Goal: Task Accomplishment & Management: Manage account settings

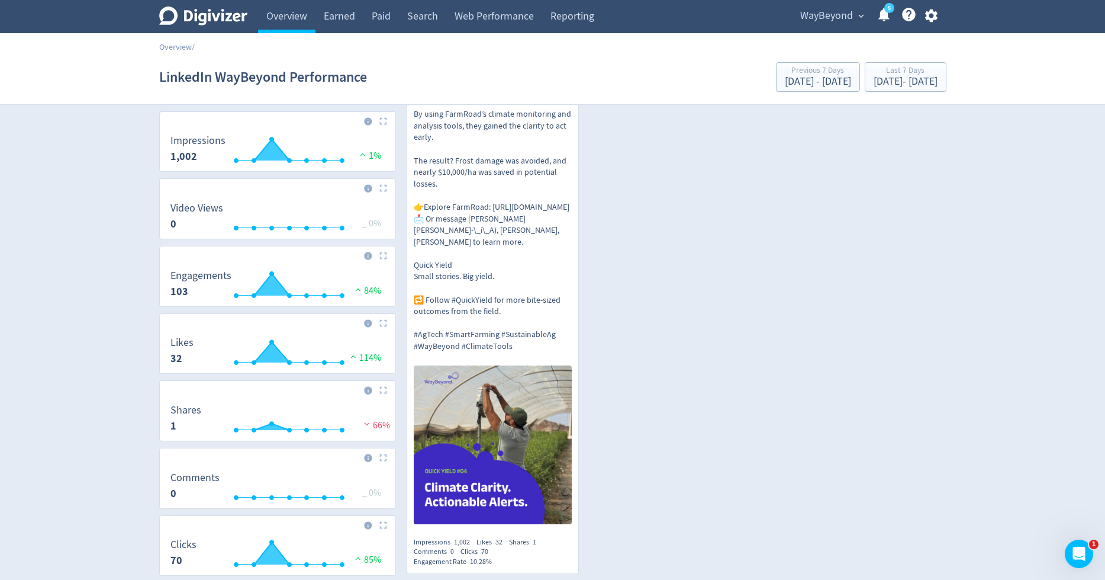
click at [829, 15] on span "WayBeyond" at bounding box center [826, 16] width 53 height 19
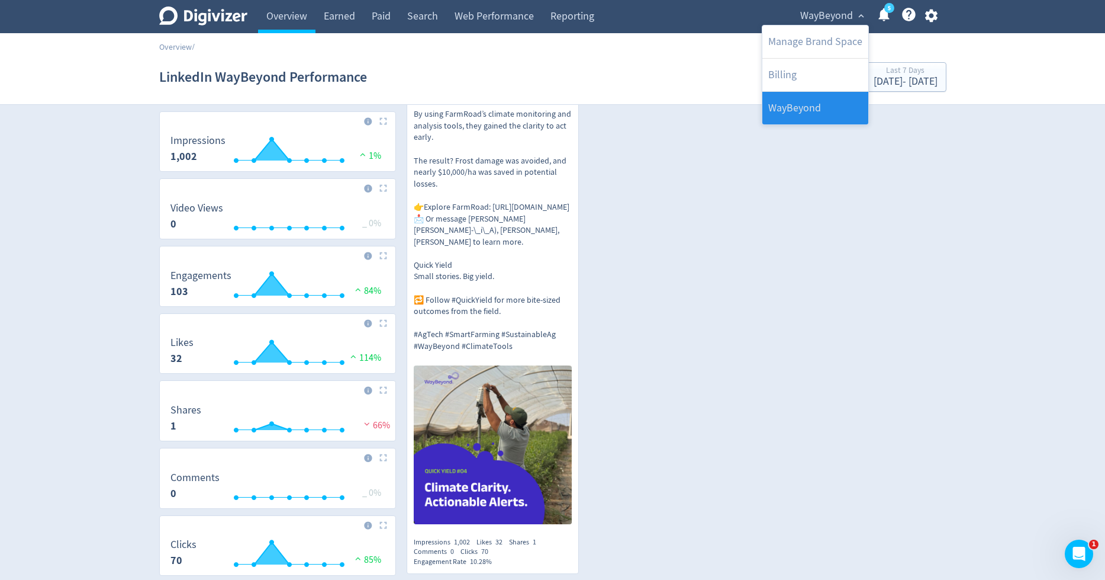
click at [809, 118] on link "WayBeyond" at bounding box center [815, 108] width 106 height 33
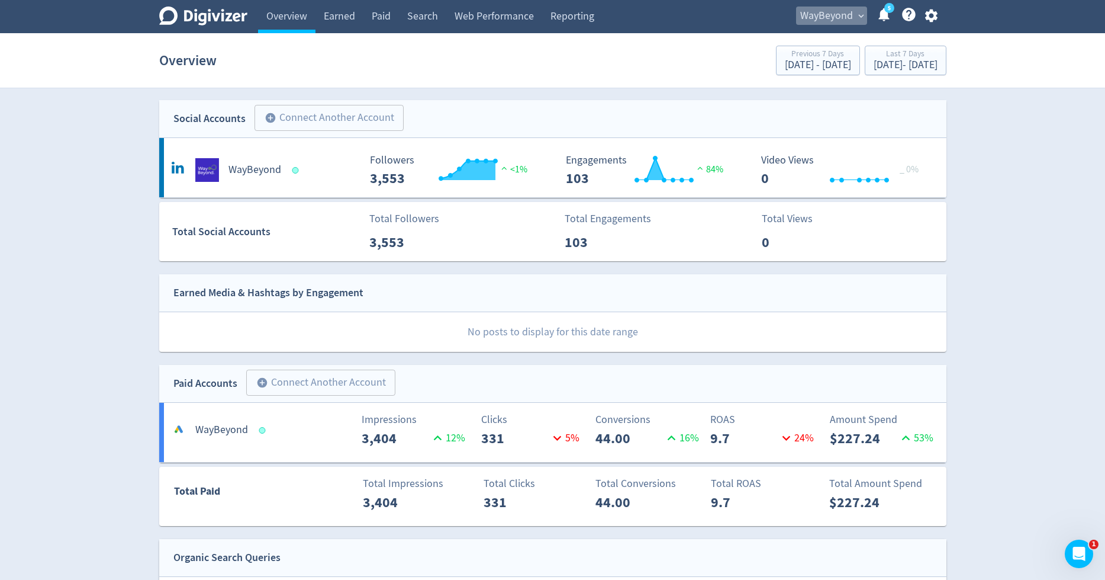
click at [828, 15] on span "WayBeyond" at bounding box center [826, 16] width 53 height 19
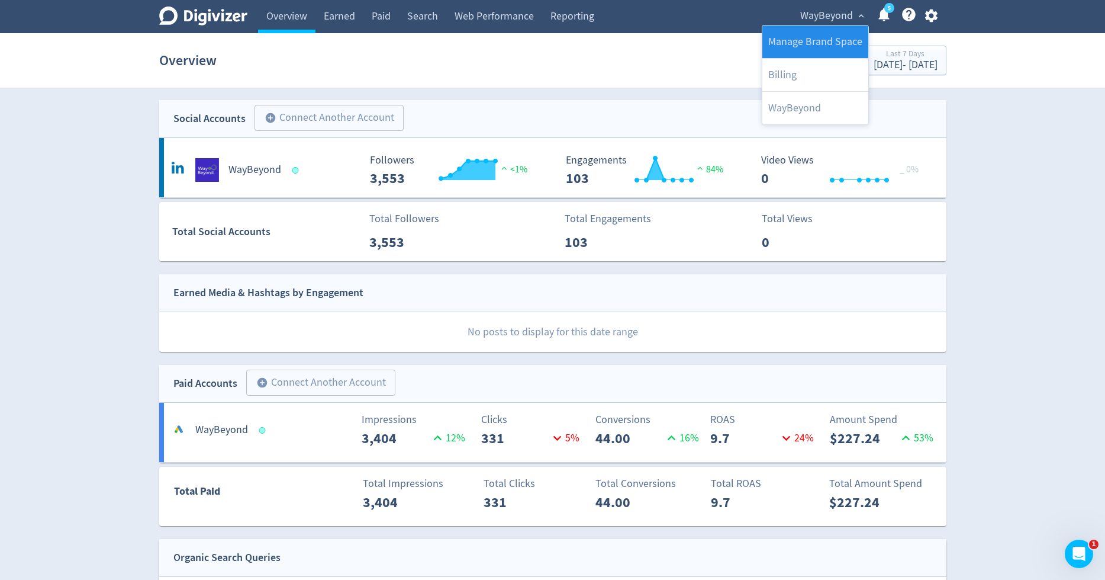
click at [791, 46] on link "Manage Brand Space" at bounding box center [815, 41] width 106 height 33
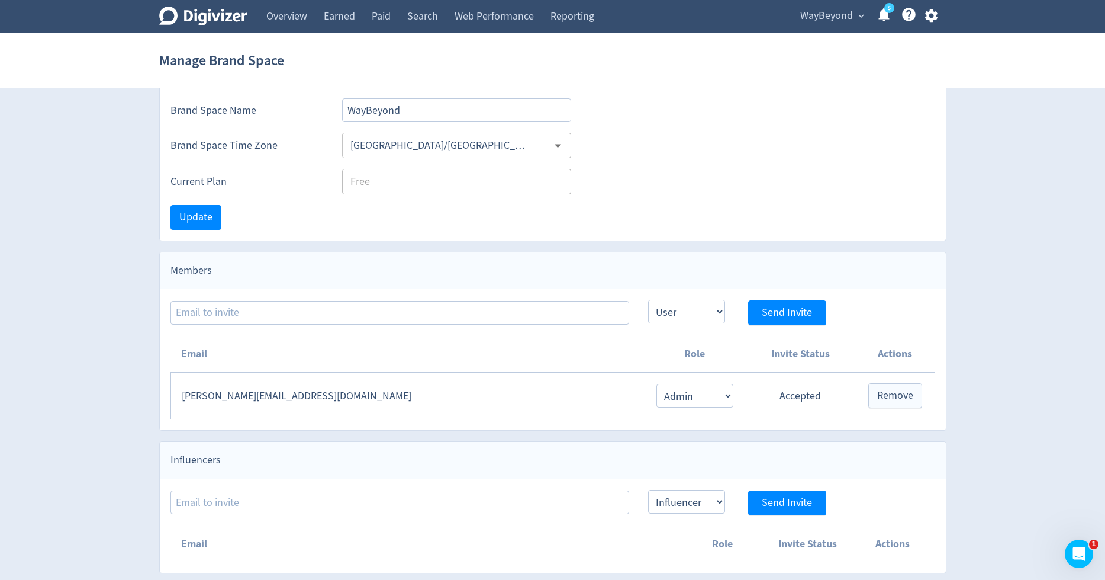
scroll to position [53, 0]
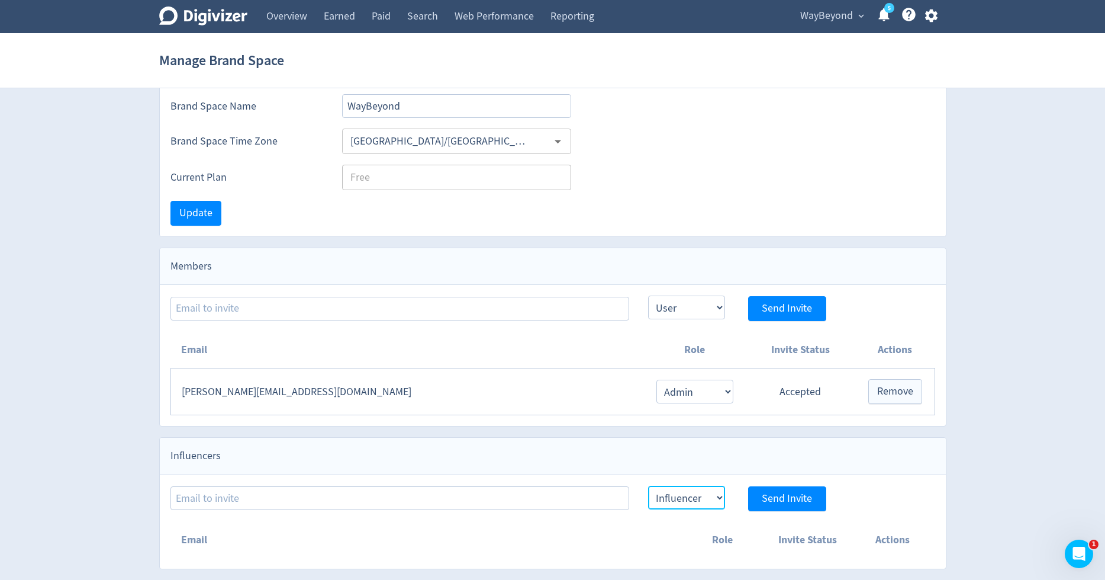
click at [718, 499] on select "Influencer" at bounding box center [686, 497] width 77 height 24
click at [729, 392] on select "Admin User" at bounding box center [694, 391] width 77 height 24
